Goal: Check status

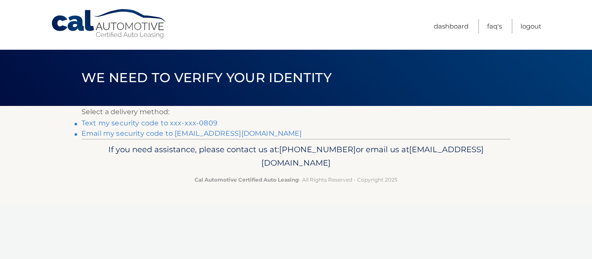
click at [144, 133] on link "**********" at bounding box center [191, 134] width 220 height 8
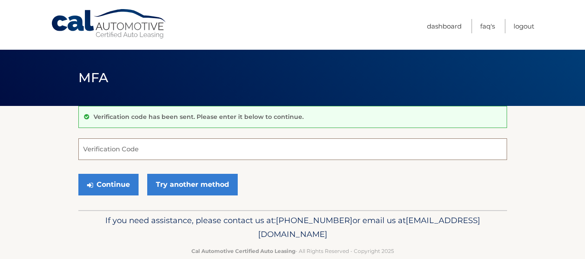
click at [132, 149] on input "Verification Code" at bounding box center [292, 150] width 429 height 22
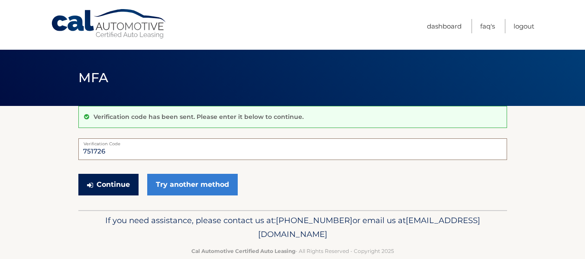
type input "751726"
click at [124, 190] on button "Continue" at bounding box center [108, 185] width 60 height 22
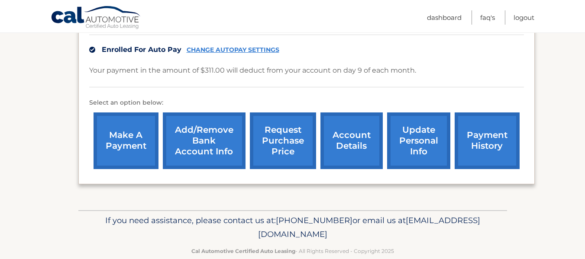
scroll to position [217, 0]
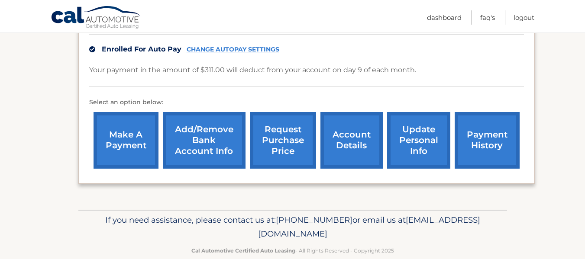
click at [472, 131] on link "payment history" at bounding box center [487, 140] width 65 height 57
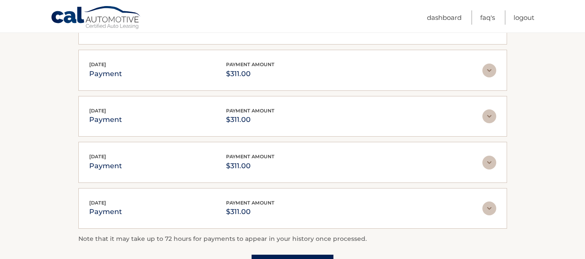
scroll to position [43, 0]
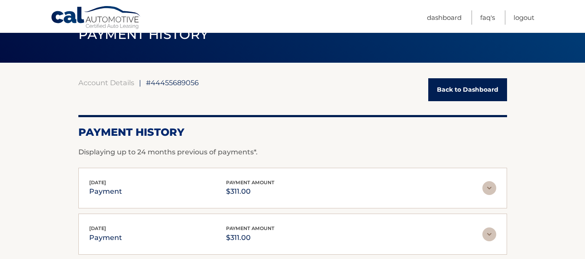
click at [438, 92] on link "Back to Dashboard" at bounding box center [467, 89] width 79 height 23
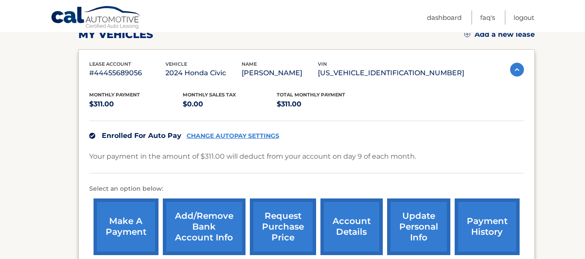
scroll to position [173, 0]
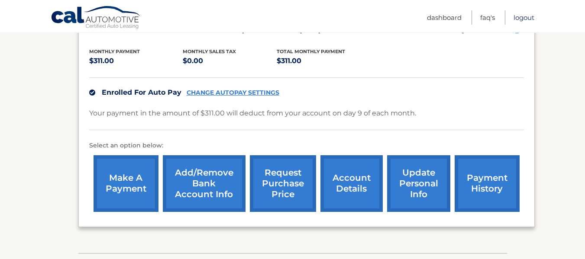
click at [520, 18] on link "Logout" at bounding box center [524, 17] width 21 height 14
